Goal: Transaction & Acquisition: Purchase product/service

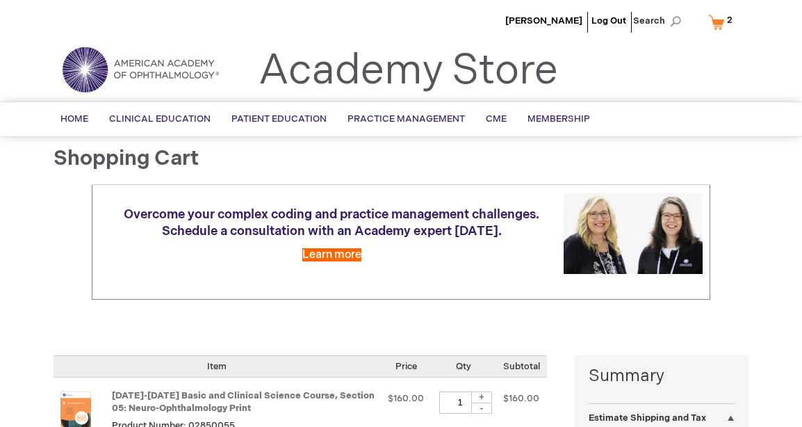
select select "US"
select select "23"
click at [553, 17] on span "Peter Veldman" at bounding box center [543, 20] width 77 height 11
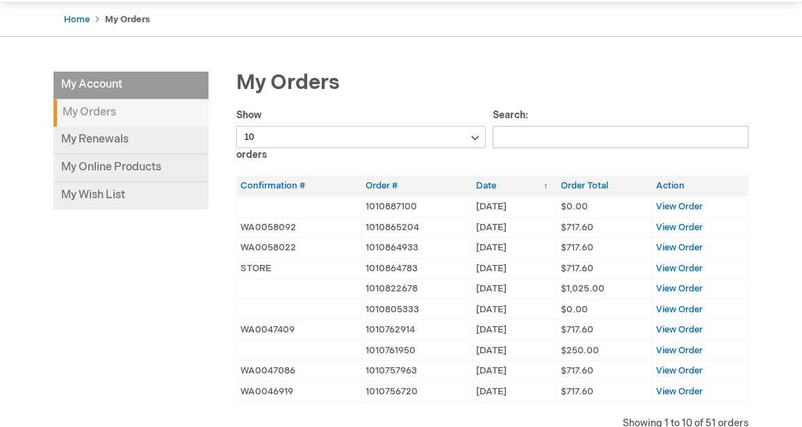
scroll to position [56, 0]
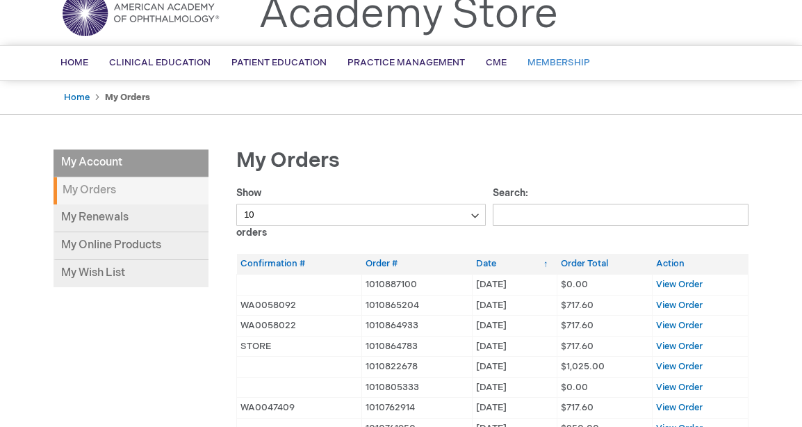
click at [555, 65] on span "Membership" at bounding box center [558, 62] width 63 height 11
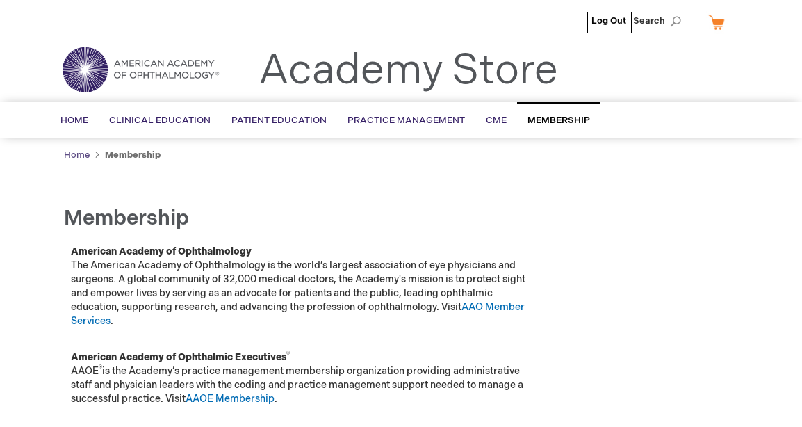
click at [69, 157] on link "Home" at bounding box center [77, 154] width 26 height 11
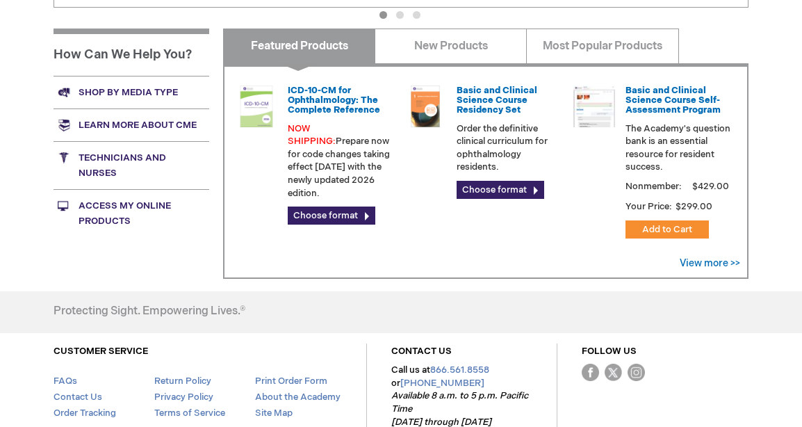
scroll to position [552, 0]
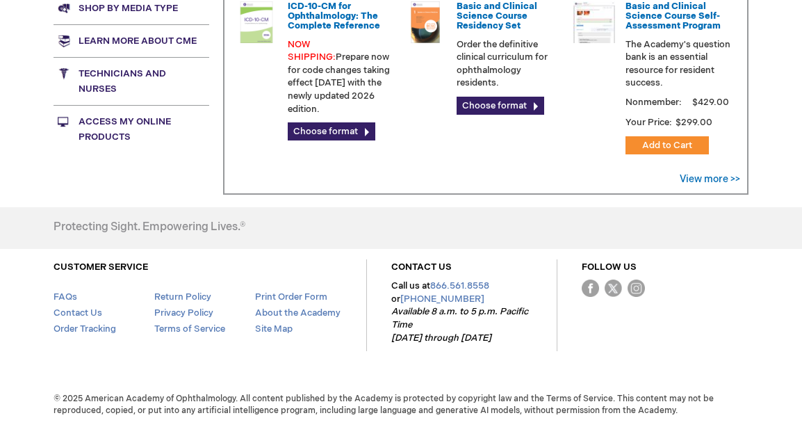
click at [111, 122] on link "Access My Online Products" at bounding box center [131, 129] width 156 height 48
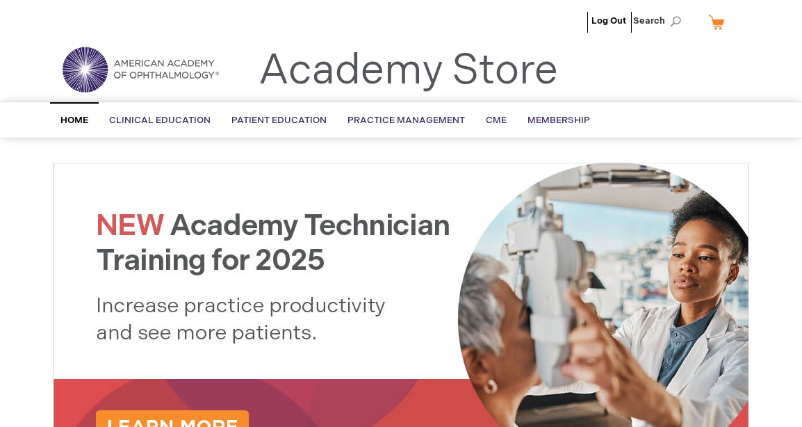
click at [723, 22] on link "My Cart" at bounding box center [721, 22] width 33 height 24
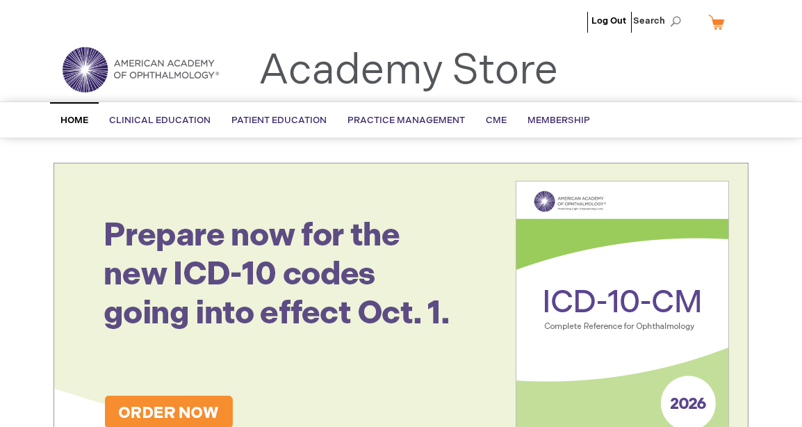
click at [768, 79] on header "Log Out Search My Cart CLOSE RECENTLY ADDED ITEM(S) Close There are no items in…" at bounding box center [401, 50] width 802 height 101
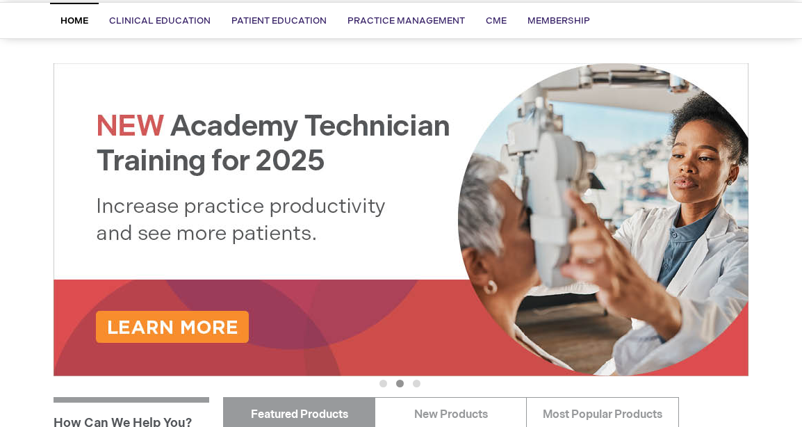
scroll to position [347, 0]
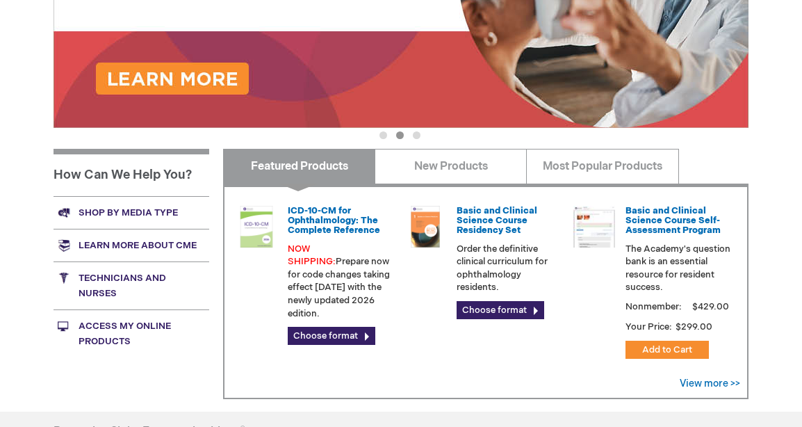
click at [112, 211] on link "Shop by media type" at bounding box center [131, 212] width 156 height 33
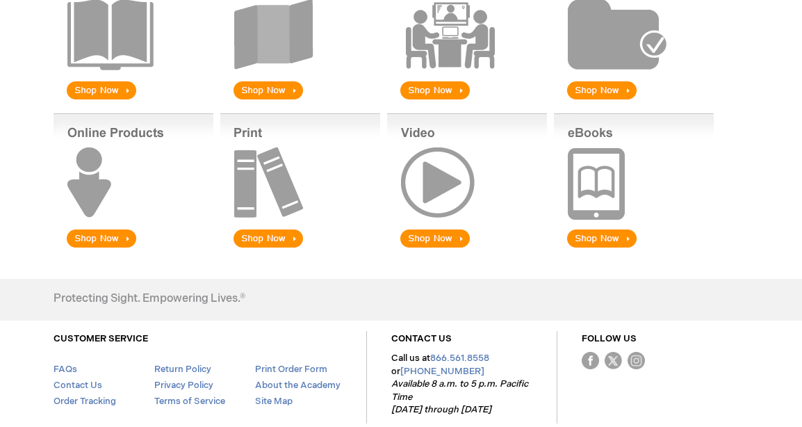
scroll to position [278, 0]
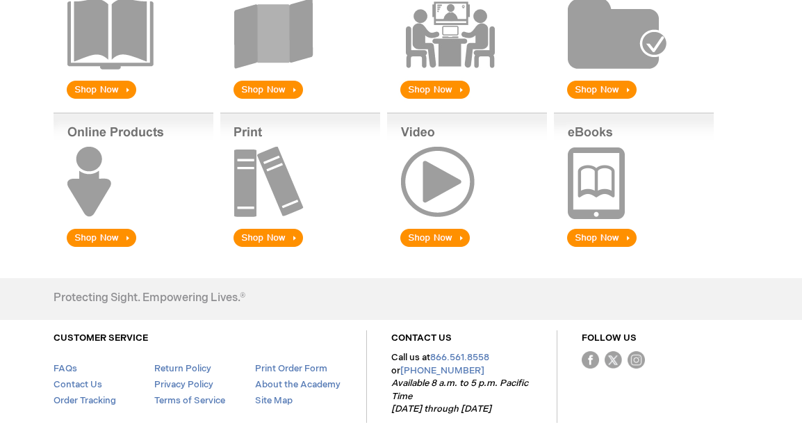
click at [249, 238] on img at bounding box center [300, 181] width 160 height 137
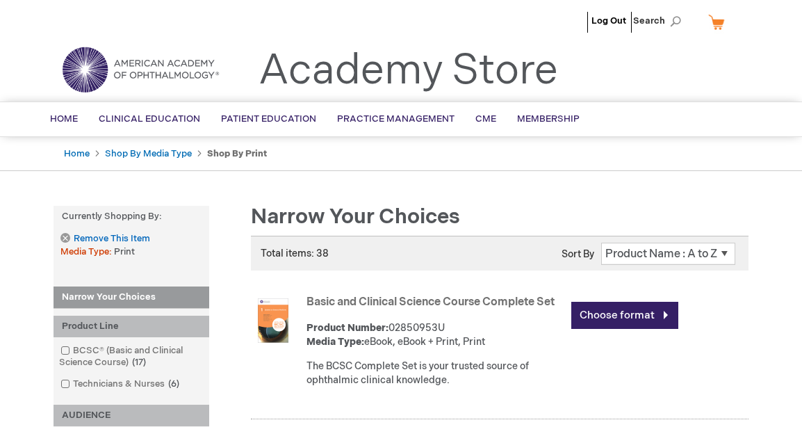
drag, startPoint x: 674, startPoint y: 22, endPoint x: 666, endPoint y: 25, distance: 8.1
click at [669, 24] on span "Search" at bounding box center [659, 21] width 53 height 28
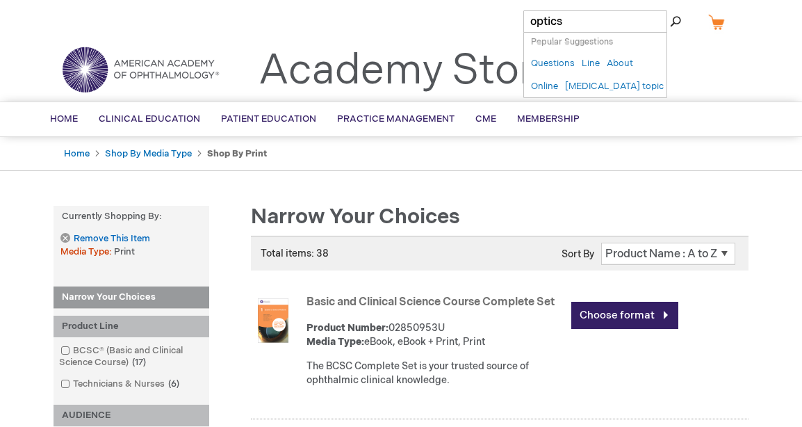
type input "optics"
click at [670, 10] on button "Search" at bounding box center [675, 21] width 11 height 22
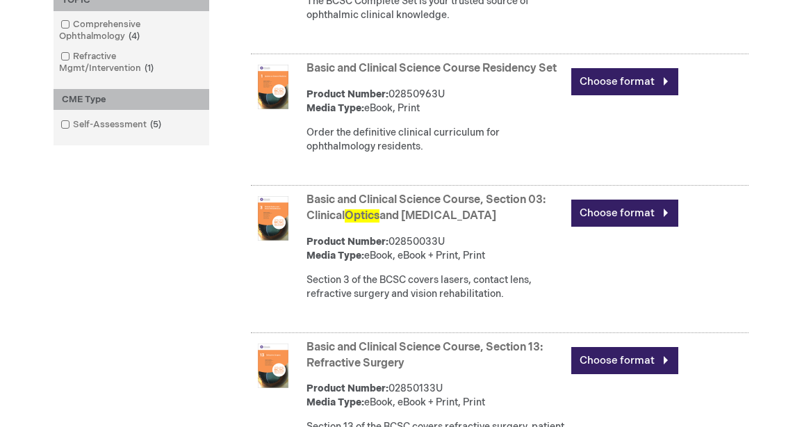
scroll to position [556, 0]
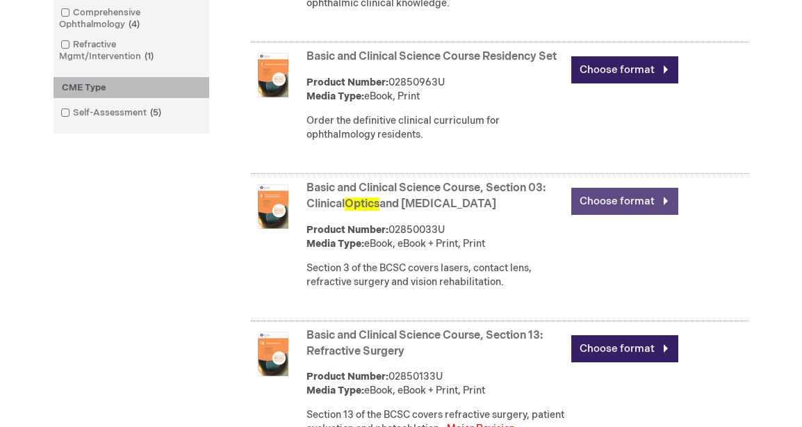
click at [605, 215] on link "Choose format" at bounding box center [624, 201] width 107 height 27
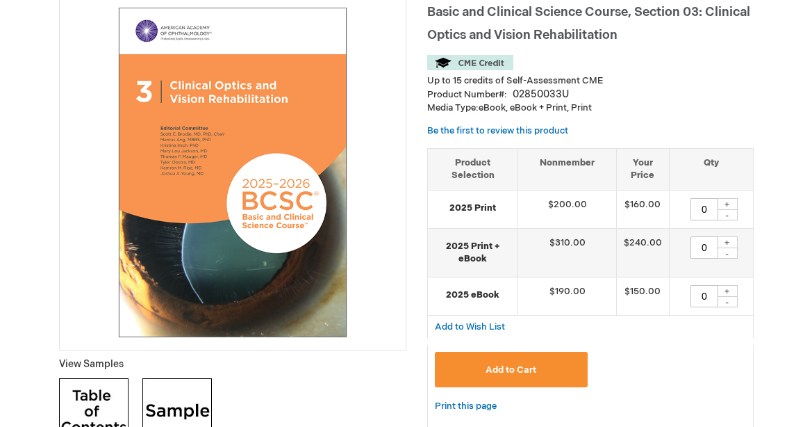
scroll to position [208, 0]
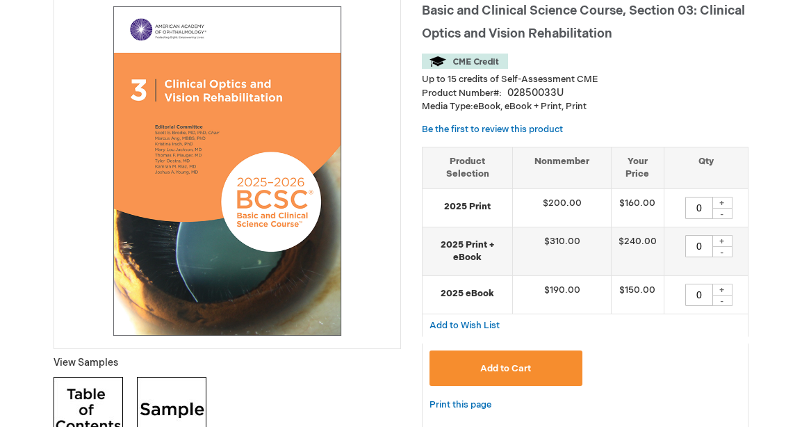
click at [723, 201] on div "+" at bounding box center [721, 203] width 21 height 12
type input "1"
click at [506, 365] on span "Add to Cart" at bounding box center [505, 368] width 51 height 11
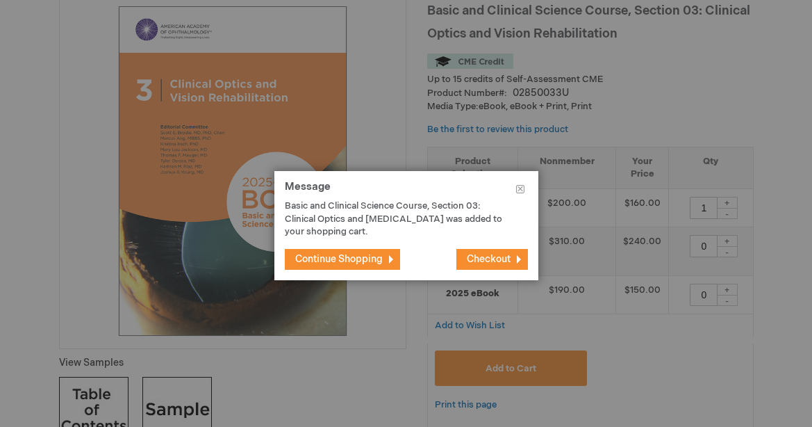
click at [480, 259] on span "Checkout" at bounding box center [489, 259] width 44 height 12
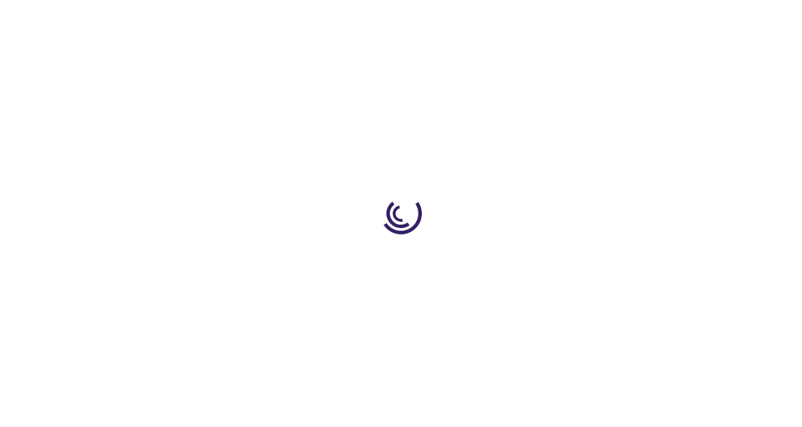
select select "US"
select select "23"
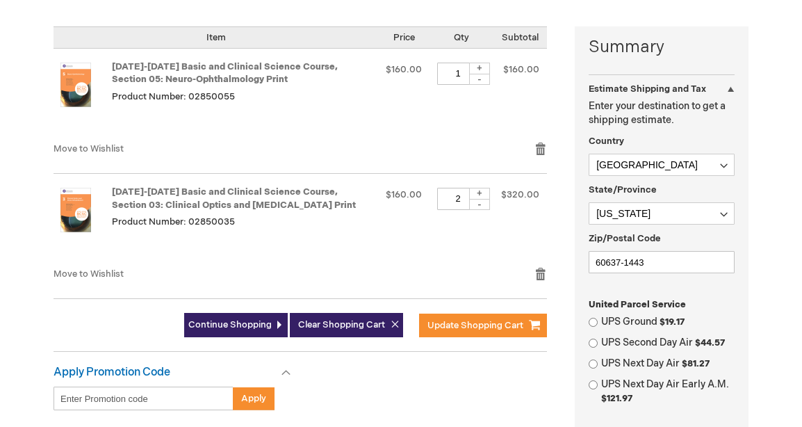
scroll to position [347, 0]
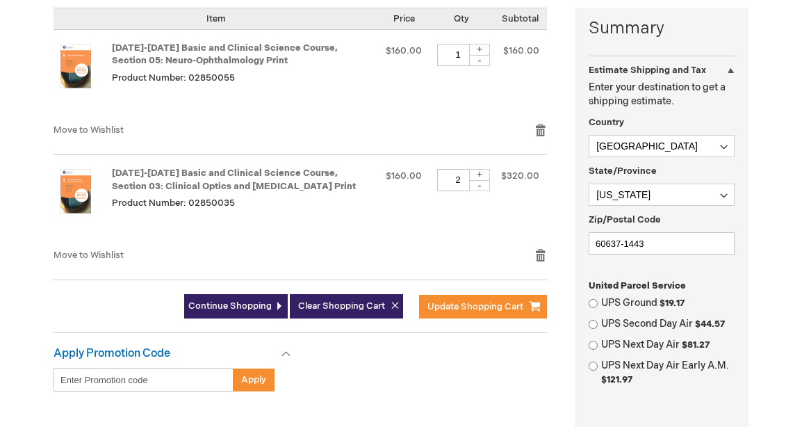
click at [483, 187] on div "-" at bounding box center [479, 185] width 21 height 11
type input "1"
click at [466, 307] on span "Update Shopping Cart" at bounding box center [475, 306] width 96 height 11
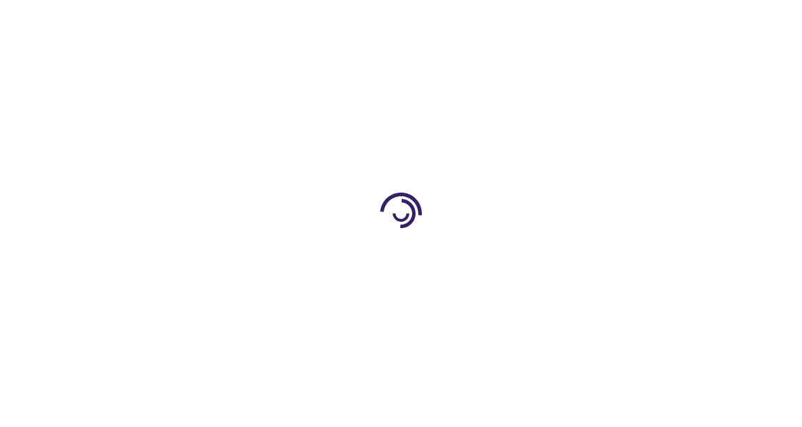
select select "US"
select select "23"
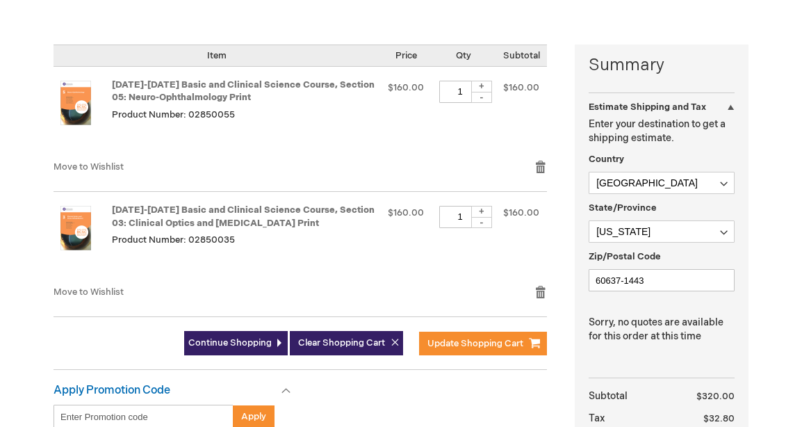
scroll to position [278, 0]
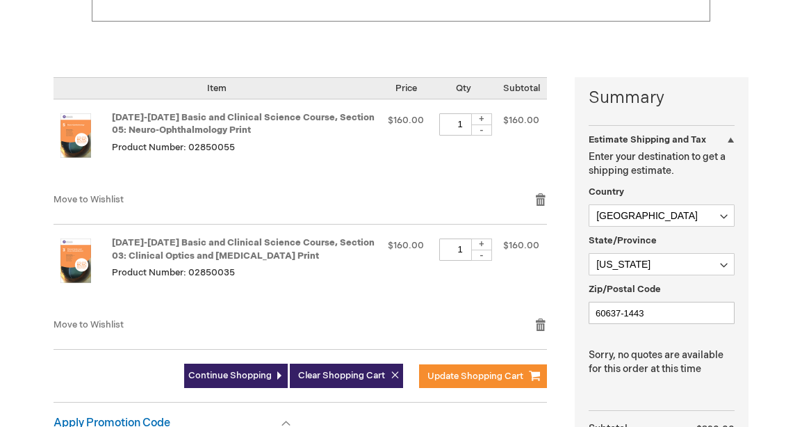
click at [765, 322] on div "Log Out Search My Cart 2 2 items CLOSE RECENTLY ADDED ITEM(S) Close Recently ad…" at bounding box center [401, 283] width 802 height 1123
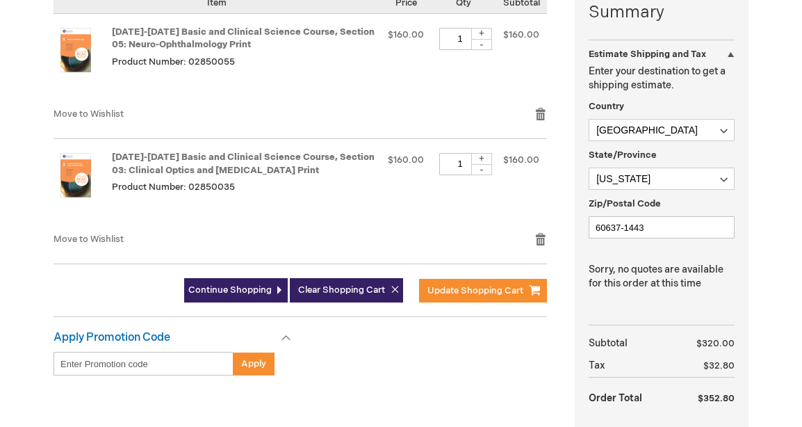
scroll to position [556, 0]
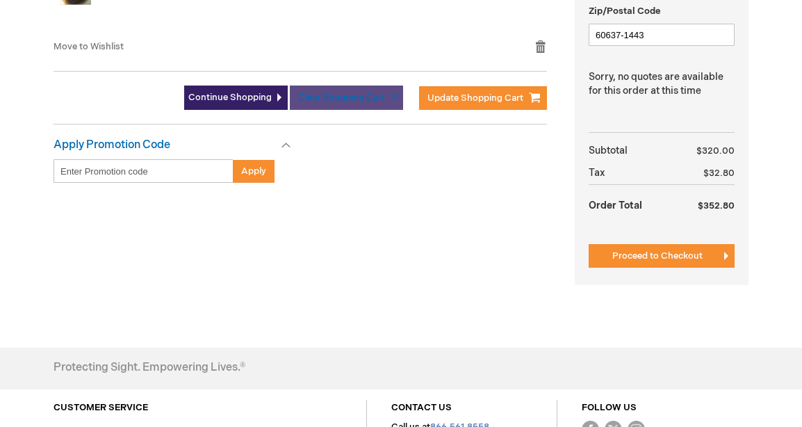
click at [335, 94] on span "Clear Shopping Cart" at bounding box center [341, 97] width 87 height 11
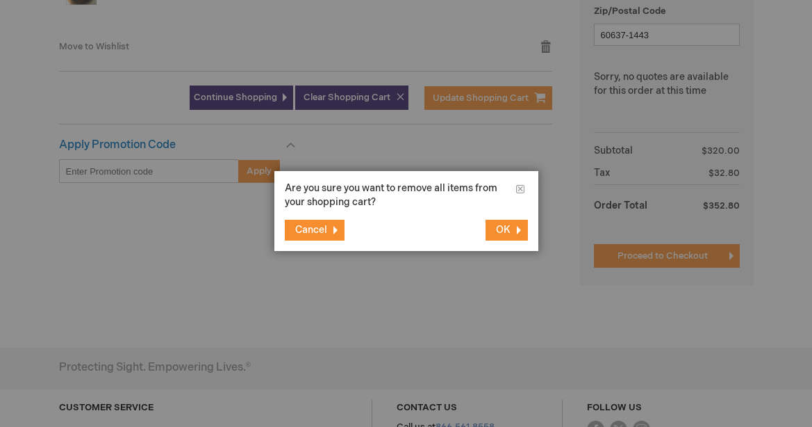
click at [502, 230] on span "OK" at bounding box center [503, 230] width 15 height 12
